Goal: Check status: Check status

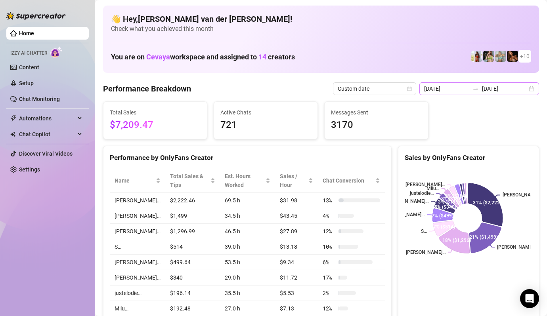
click at [523, 88] on div "[DATE] [DATE]" at bounding box center [479, 88] width 120 height 13
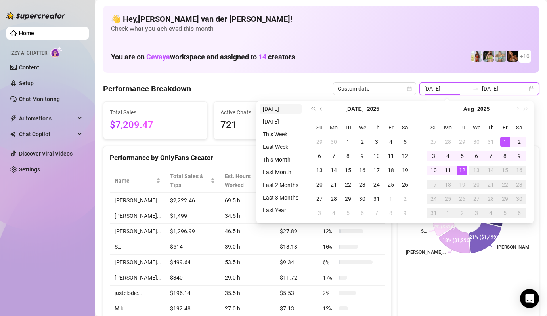
type input "[DATE]"
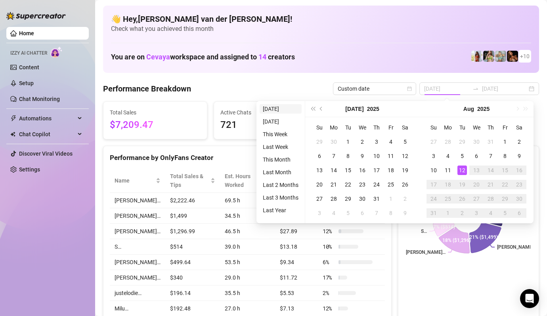
click at [279, 107] on li "[DATE]" at bounding box center [281, 109] width 42 height 10
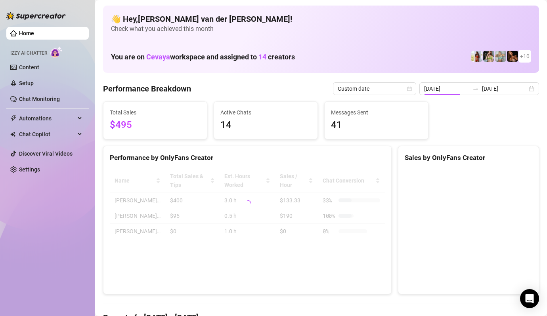
type input "[DATE]"
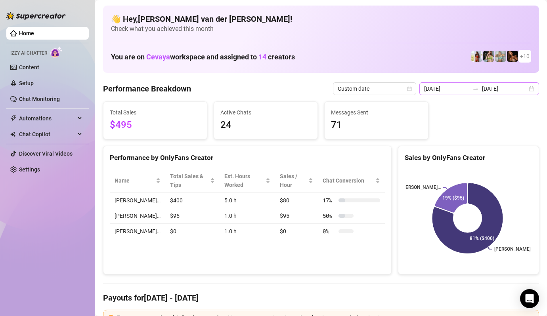
click at [527, 87] on div "[DATE] [DATE]" at bounding box center [479, 88] width 120 height 13
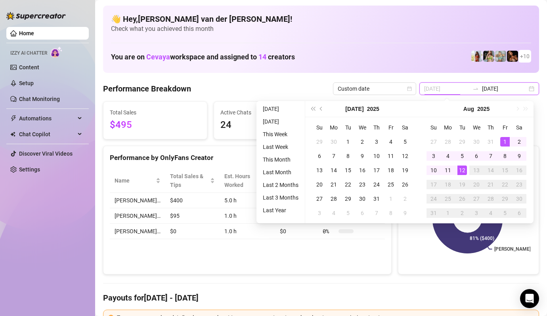
type input "[DATE]"
click at [501, 140] on div "1" at bounding box center [505, 142] width 10 height 10
type input "[DATE]"
click at [463, 169] on div "12" at bounding box center [462, 171] width 10 height 10
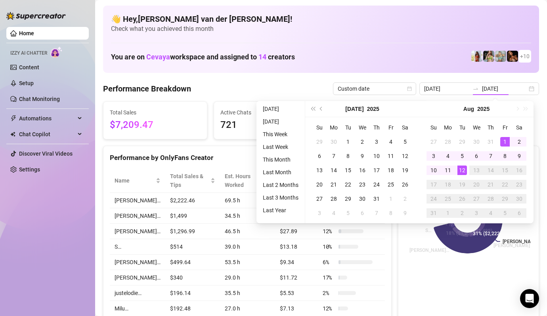
type input "[DATE]"
